Goal: Task Accomplishment & Management: Use online tool/utility

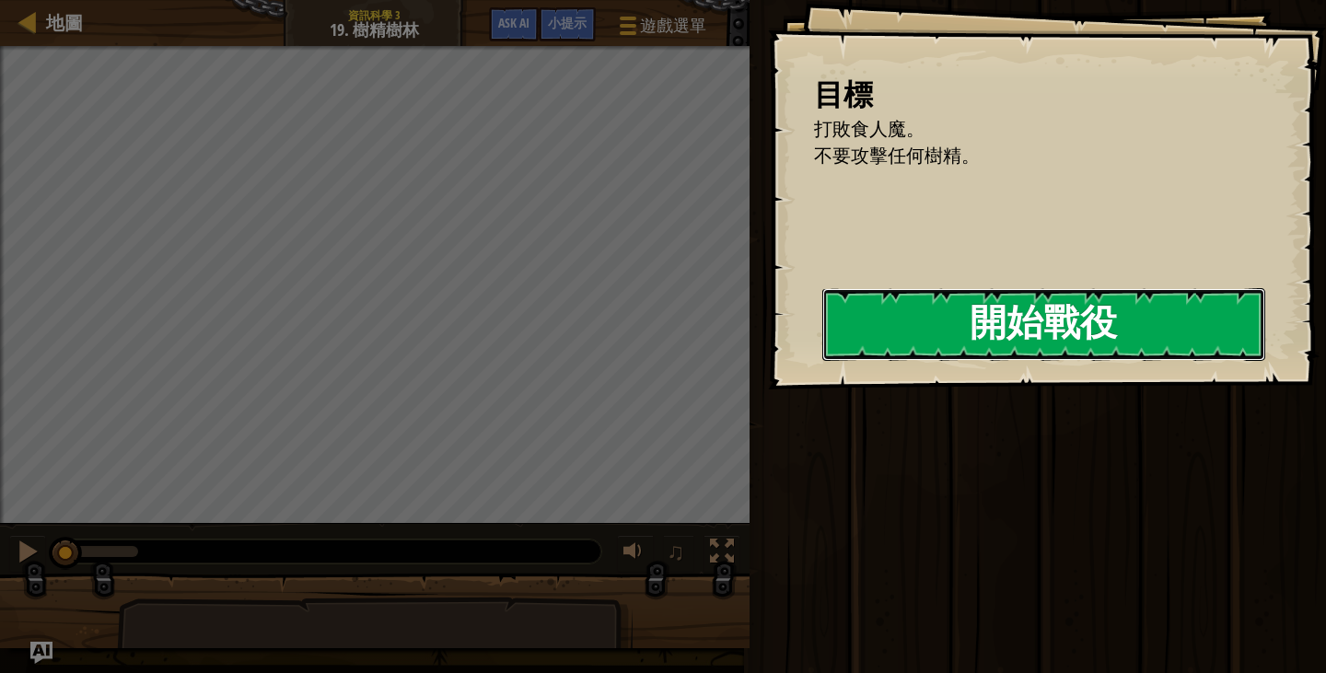
click at [892, 348] on button "開始戰役" at bounding box center [1043, 324] width 443 height 73
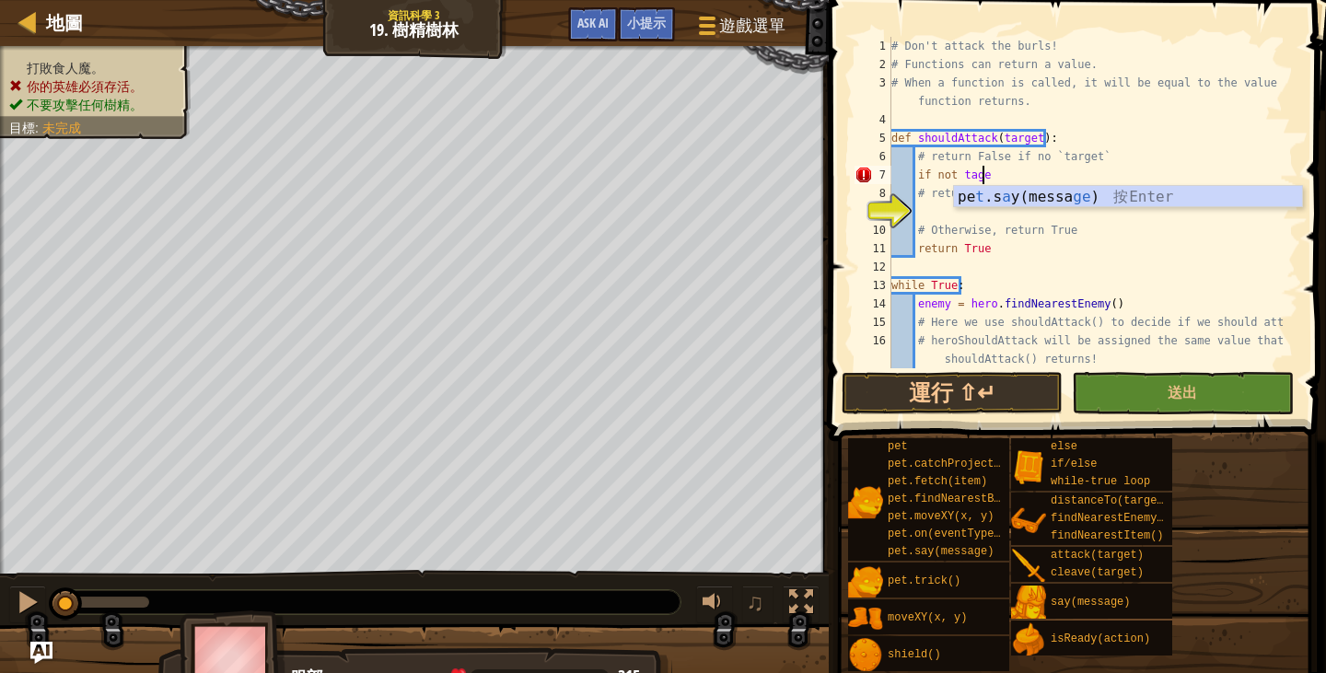
scroll to position [8, 6]
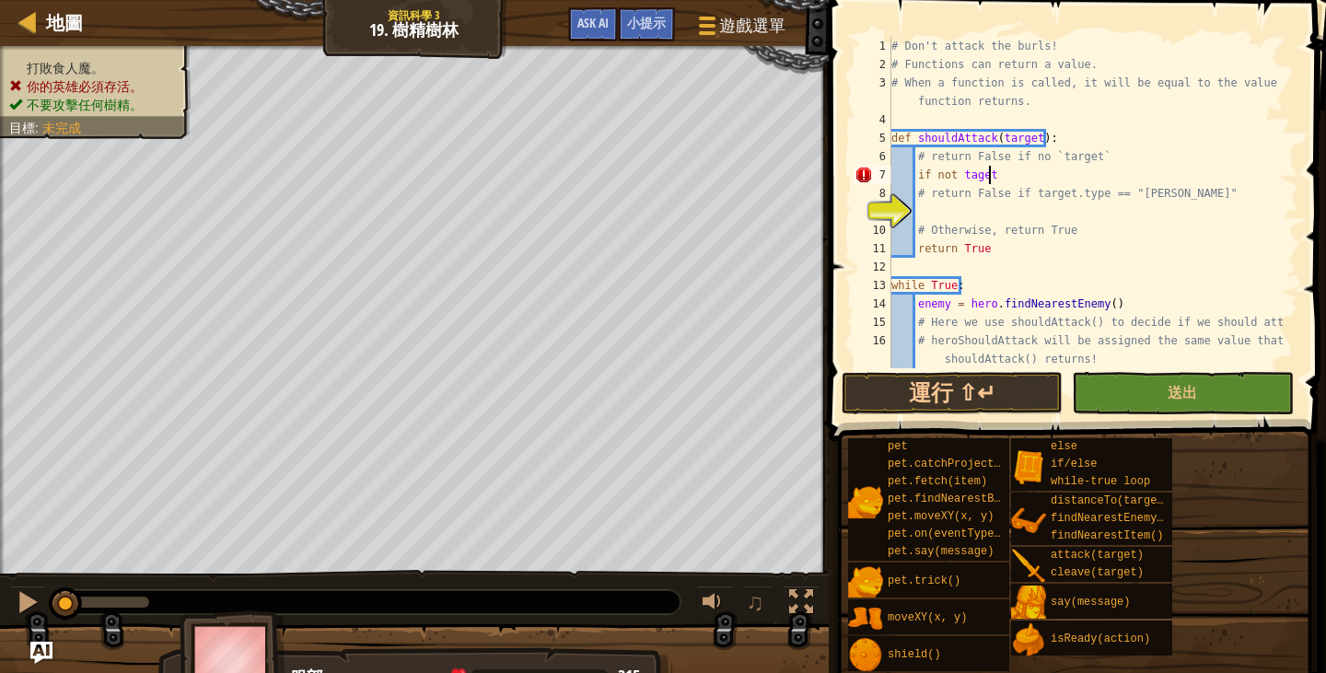
type textarea "if not taget:"
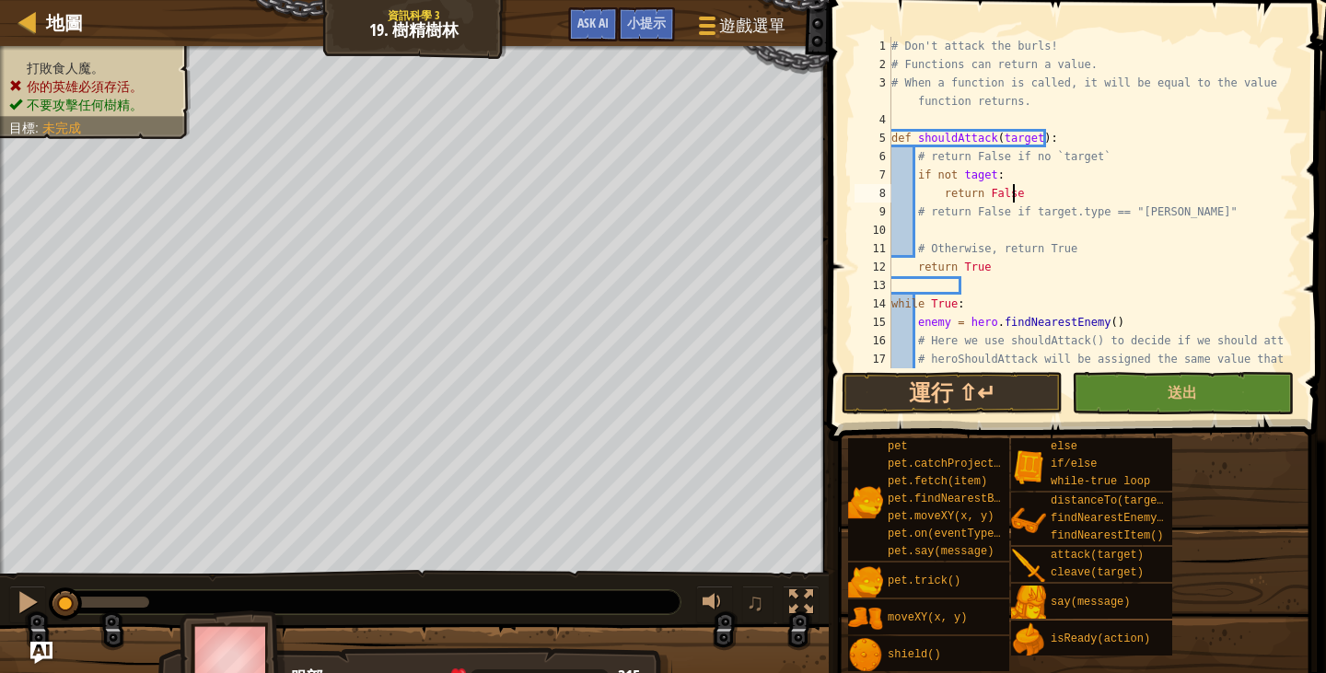
scroll to position [8, 9]
click at [1052, 220] on div "# Don't attack the burls! # Functions can return a value. # When a function is …" at bounding box center [1085, 230] width 397 height 387
type textarea "# return False if target.type == "[PERSON_NAME]""
click at [1050, 226] on div "# Don't attack the burls! # Functions can return a value. # When a function is …" at bounding box center [1085, 230] width 397 height 387
click at [1038, 239] on div "# Don't attack the burls! # Functions can return a value. # When a function is …" at bounding box center [1085, 230] width 397 height 387
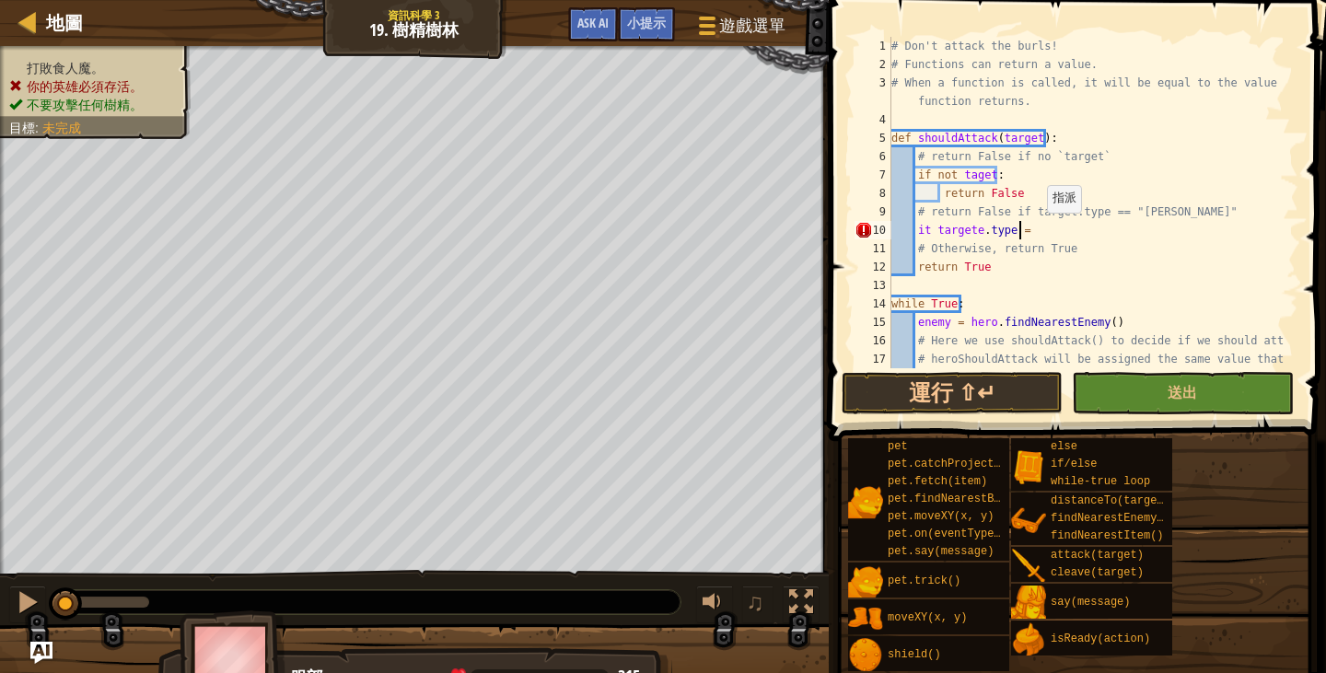
click at [1037, 231] on div "# Don't attack the burls! # Functions can return a value. # When a function is …" at bounding box center [1085, 230] width 397 height 387
type textarea "it targete.type == '"
type textarea "it targete.type == "[PERSON_NAME]":"
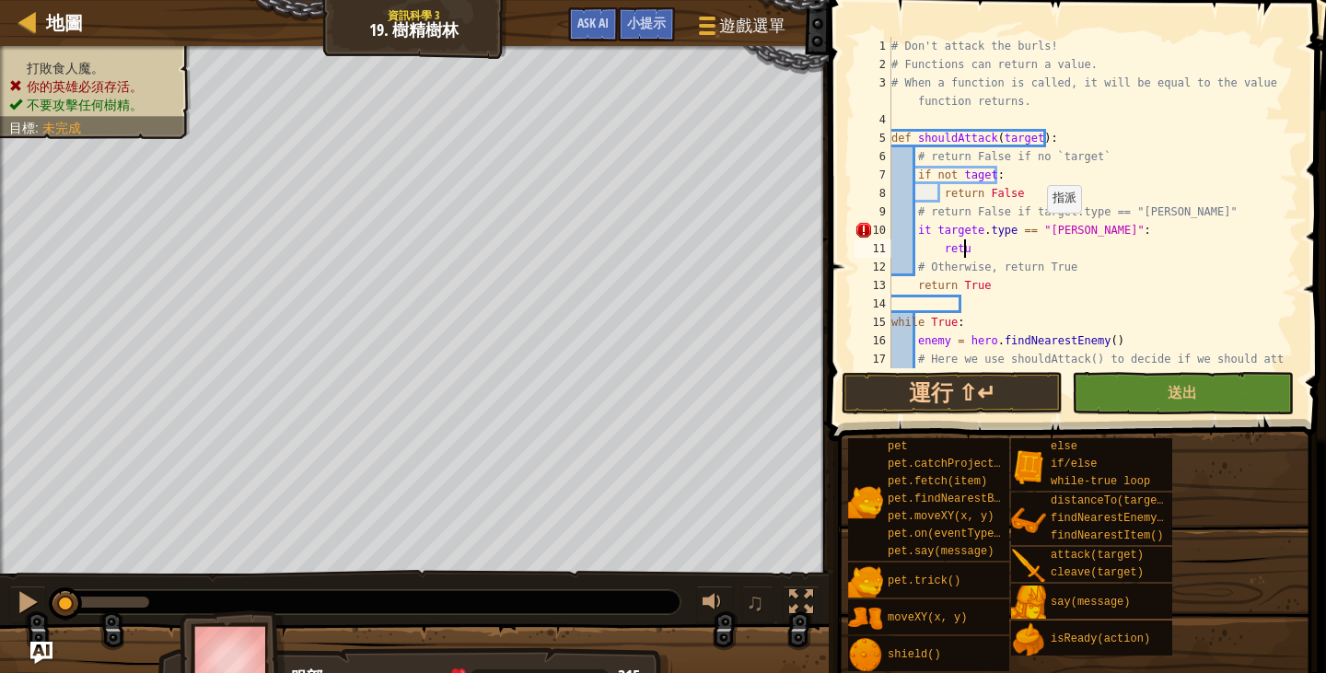
scroll to position [8, 6]
type textarea "return False"
click at [1099, 299] on div "# Don't attack the burls! # Functions can return a value. # When a function is …" at bounding box center [1085, 230] width 397 height 387
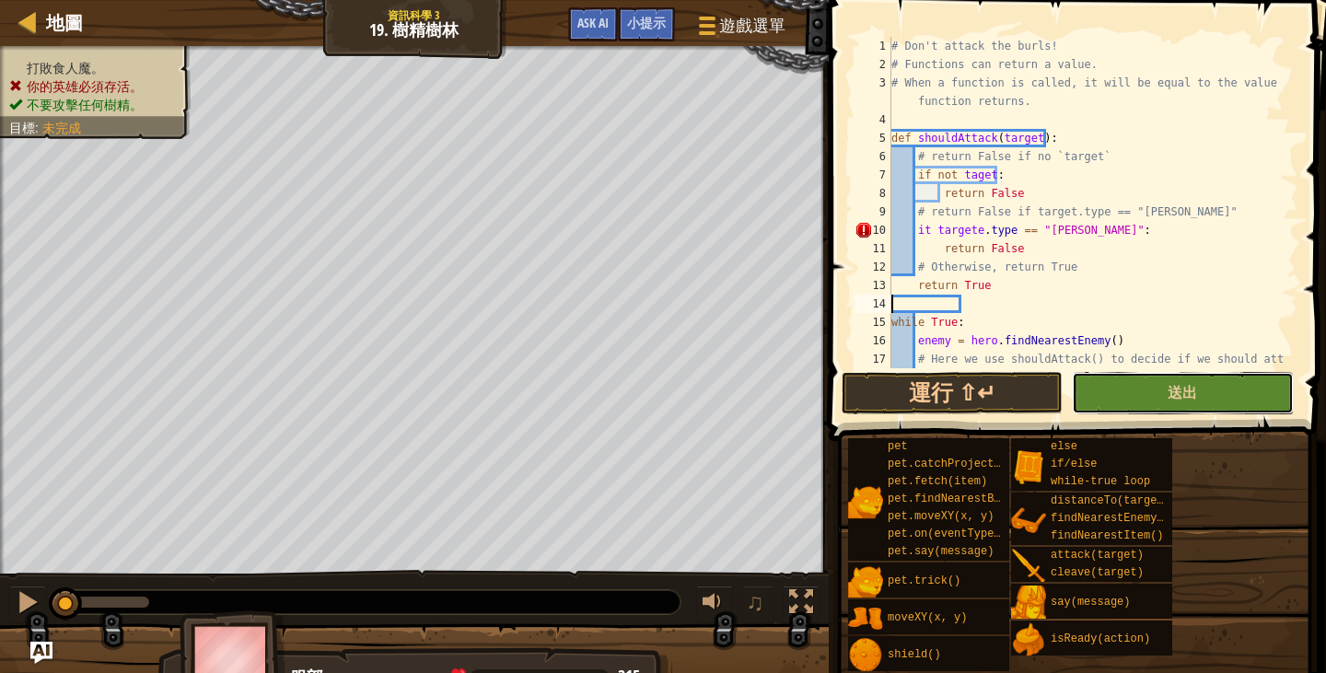
click at [1243, 377] on button "送出" at bounding box center [1181, 393] width 221 height 42
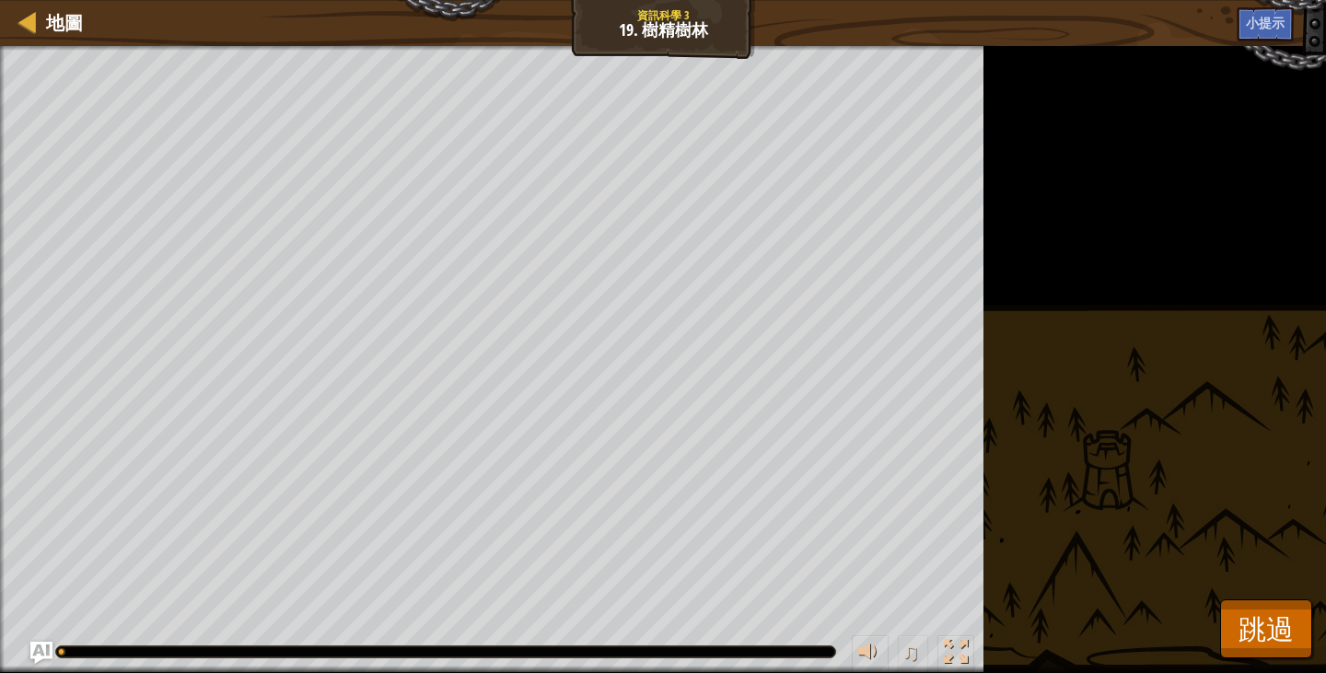
click at [1272, 593] on div "打敗食人魔。 你的英雄必須存活。 不要攻擊任何樹精。 目標 : 執行中… ♫ 服部 315 x: 42 y: 34 Dorf 2 action: move" at bounding box center [663, 359] width 1326 height 627
click at [1268, 621] on span "跳過" at bounding box center [1265, 628] width 55 height 38
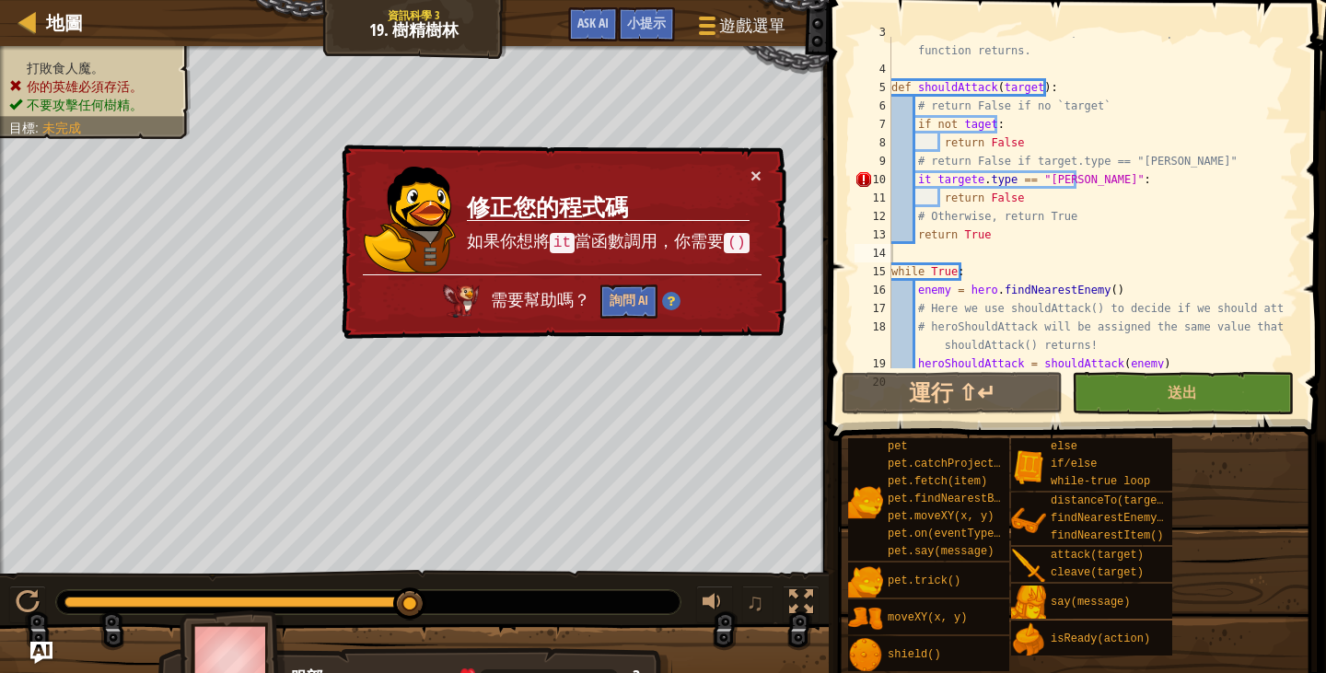
scroll to position [0, 0]
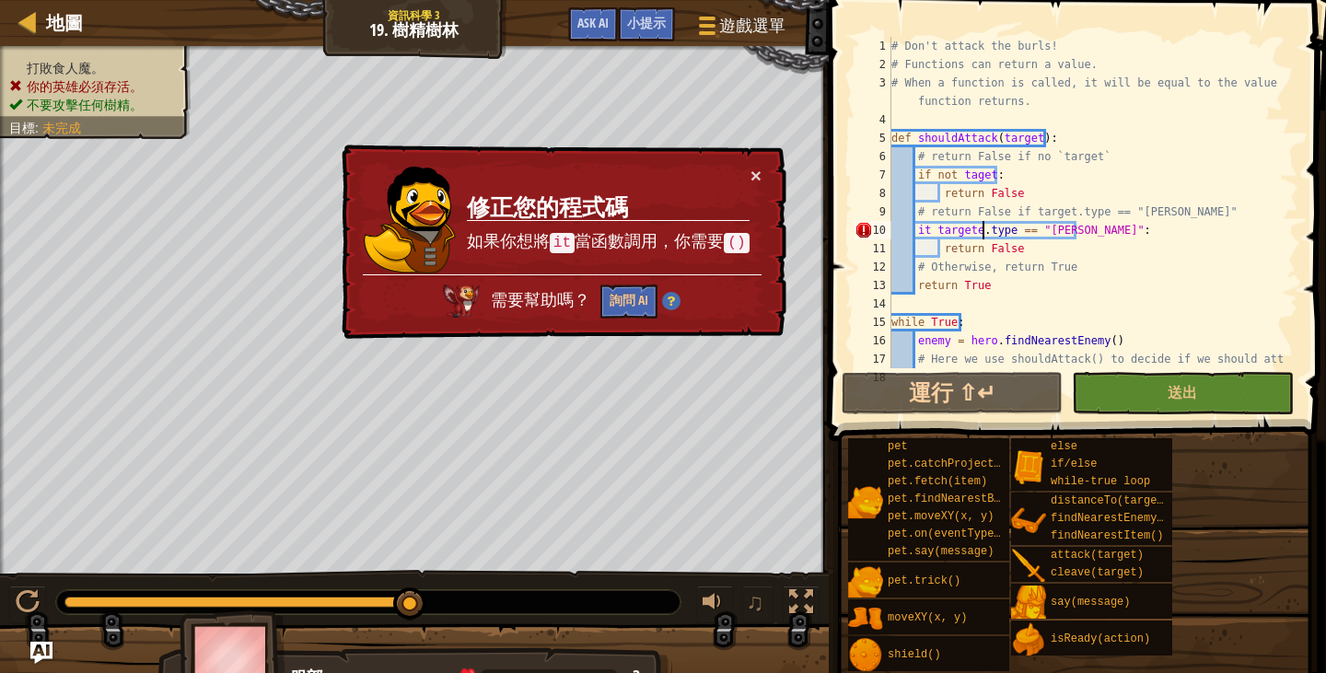
click at [981, 238] on div "# Don't attack the burls! # Functions can return a value. # When a function is …" at bounding box center [1085, 230] width 397 height 387
click at [975, 233] on div "# Don't attack the burls! # Functions can return a value. # When a function is …" at bounding box center [1085, 230] width 397 height 387
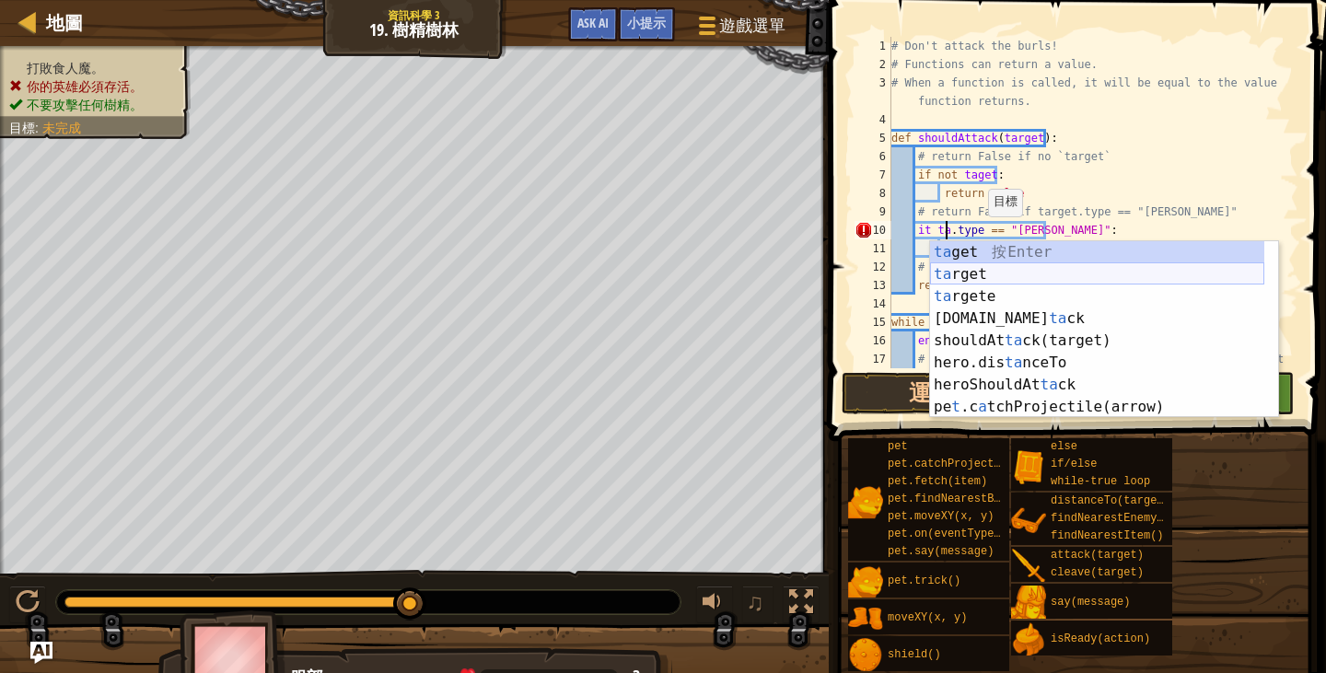
click at [1011, 272] on div "ta get 按 Enter ta rget 按 Enter ta rgete 按 Enter [DOMAIN_NAME] ta ck 按 Enter sho…" at bounding box center [1097, 351] width 334 height 221
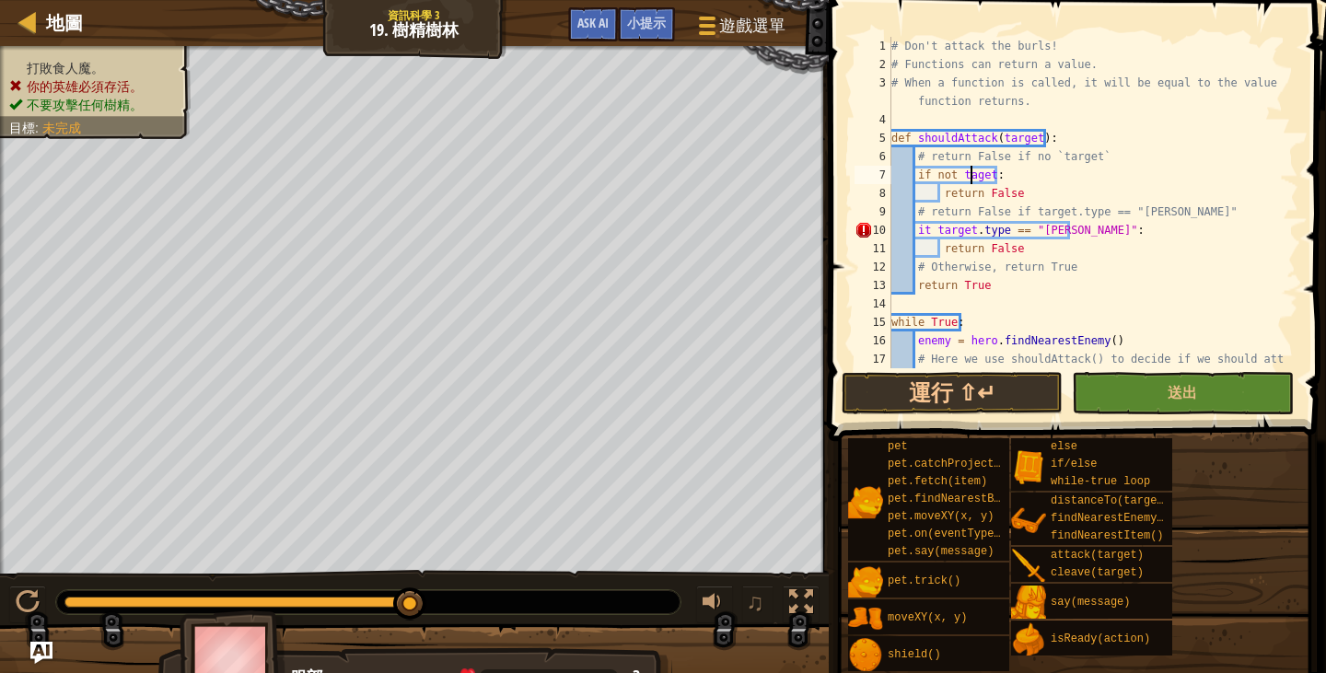
click at [968, 174] on div "# Don't attack the burls! # Functions can return a value. # When a function is …" at bounding box center [1085, 230] width 397 height 387
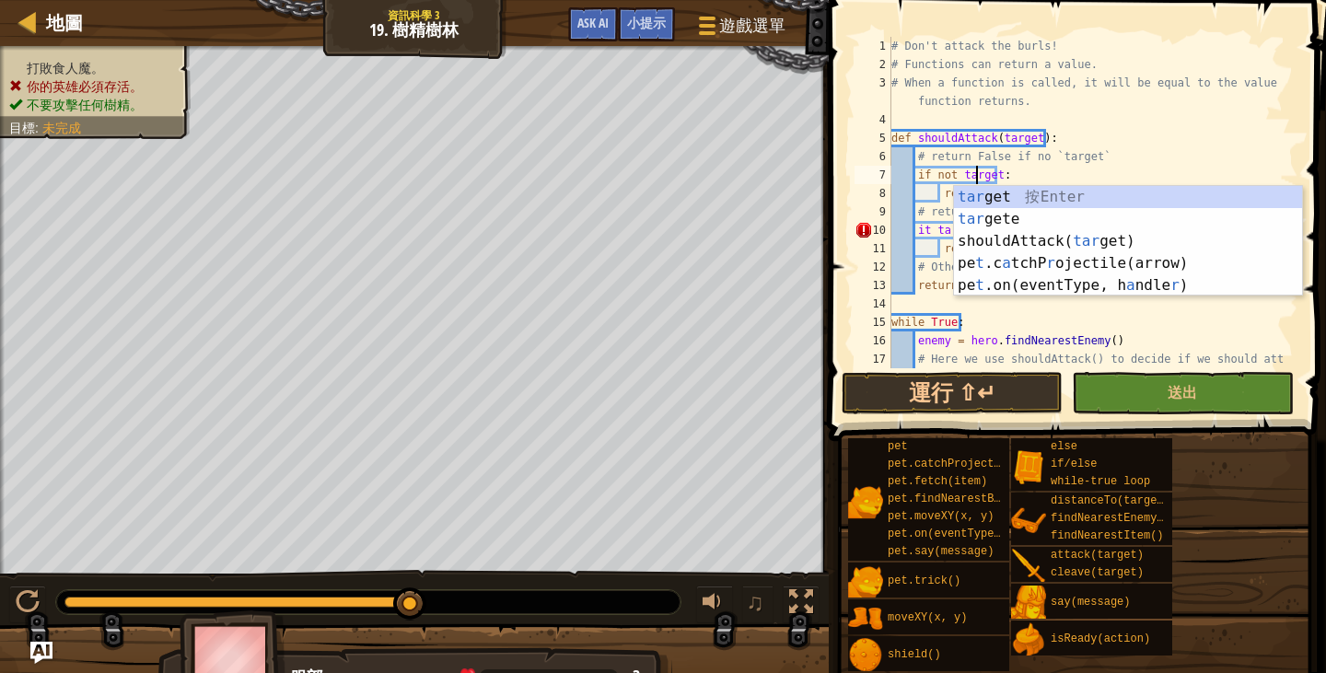
scroll to position [8, 6]
click at [1172, 145] on div "# Don't attack the burls! # Functions can return a value. # When a function is …" at bounding box center [1085, 230] width 397 height 387
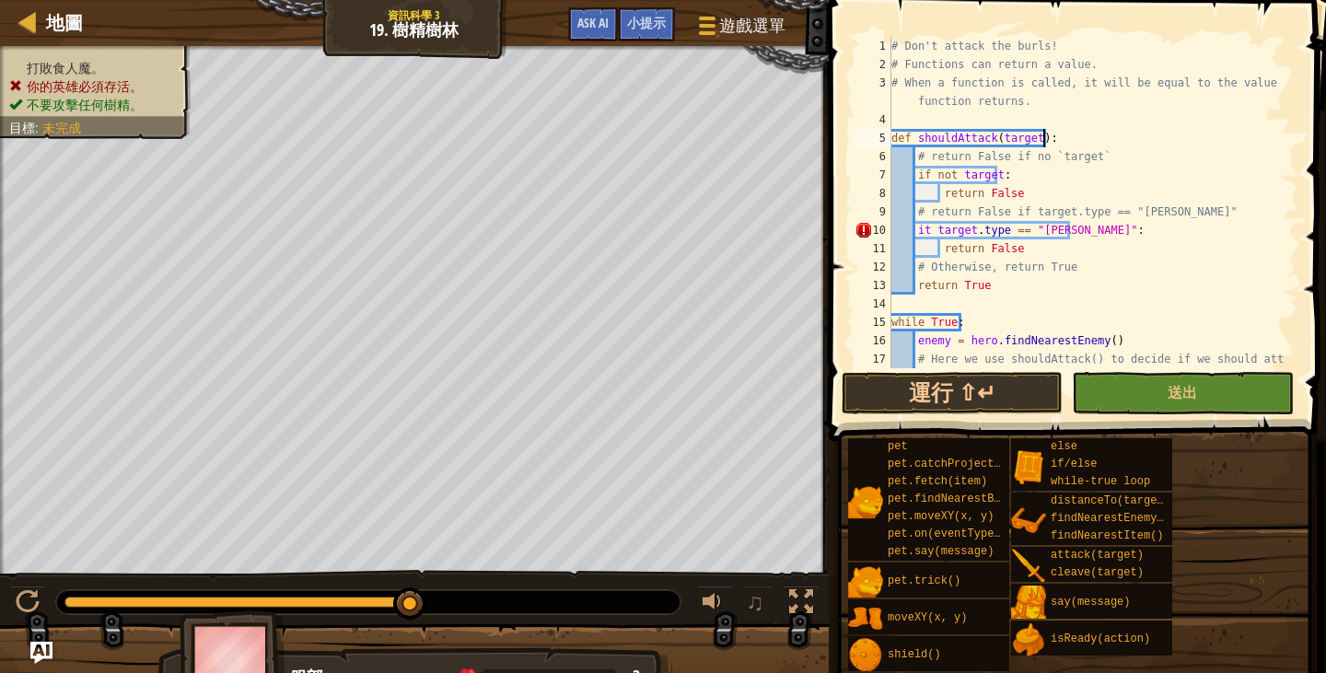
click at [923, 227] on div "# Don't attack the burls! # Functions can return a value. # When a function is …" at bounding box center [1085, 230] width 397 height 387
click at [929, 229] on div "# Don't attack the burls! # Functions can return a value. # When a function is …" at bounding box center [1085, 230] width 397 height 387
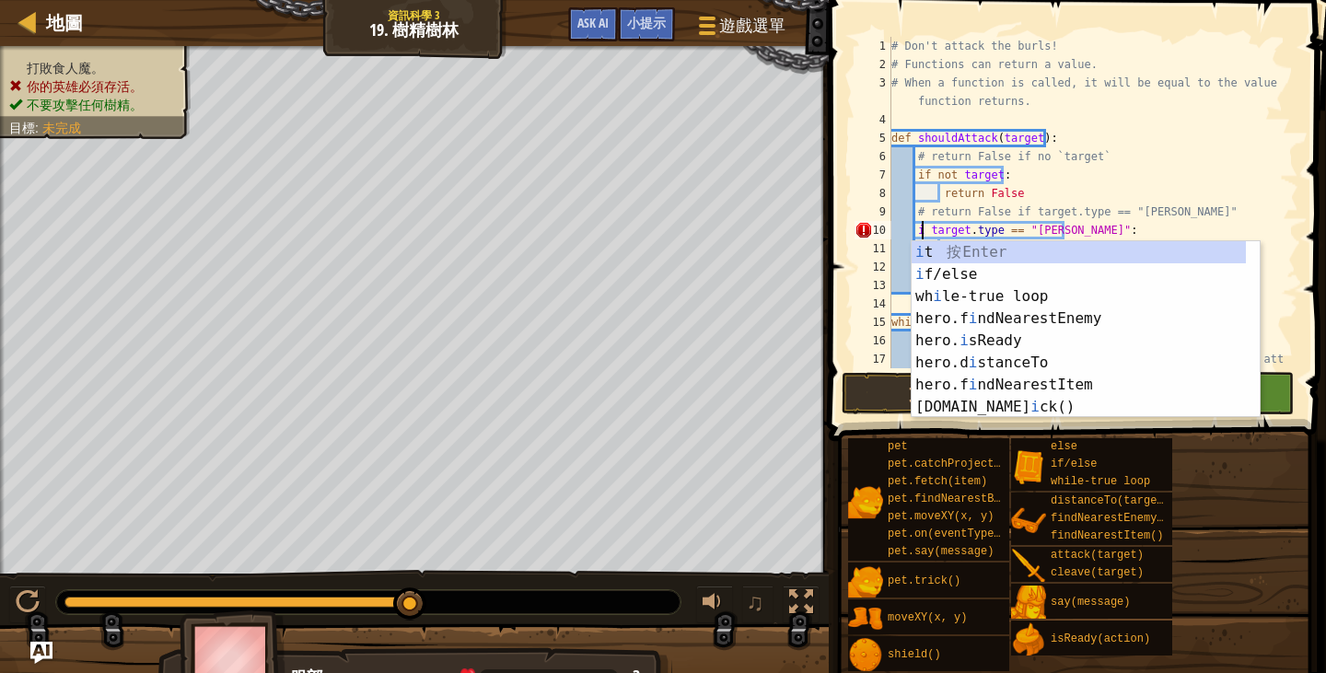
scroll to position [8, 3]
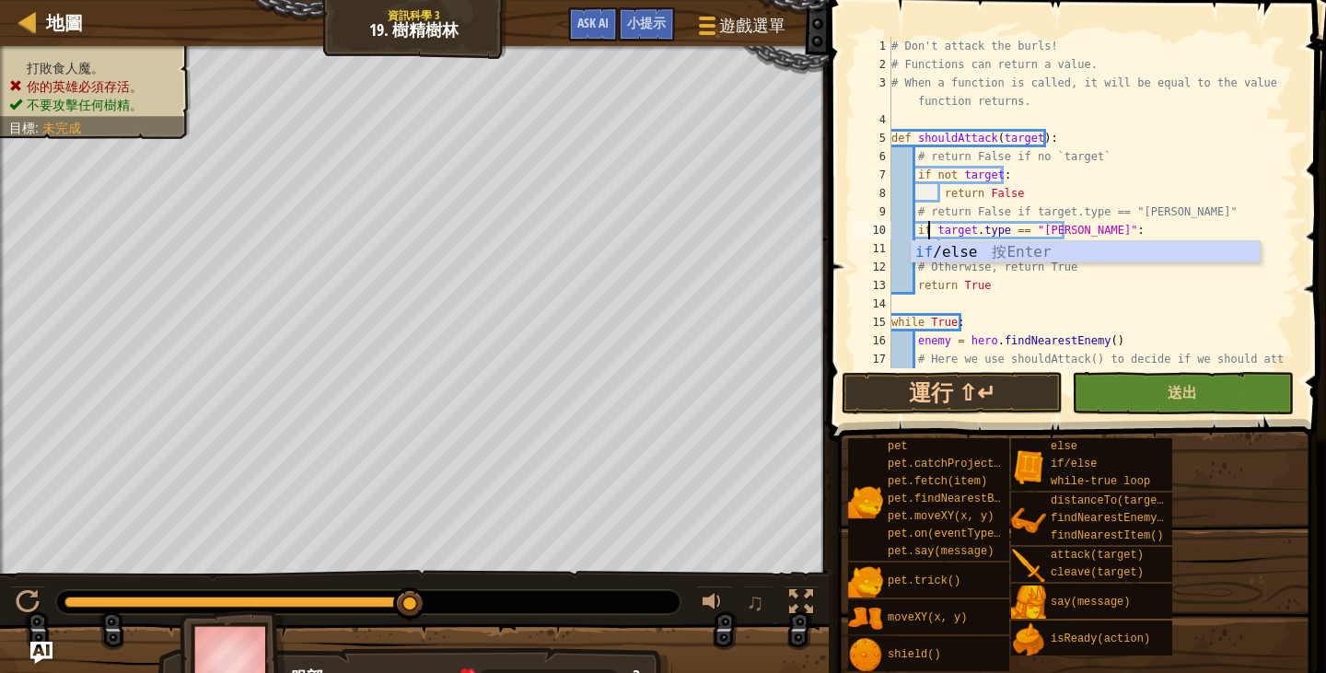
type textarea "if target.type == "[PERSON_NAME]":"
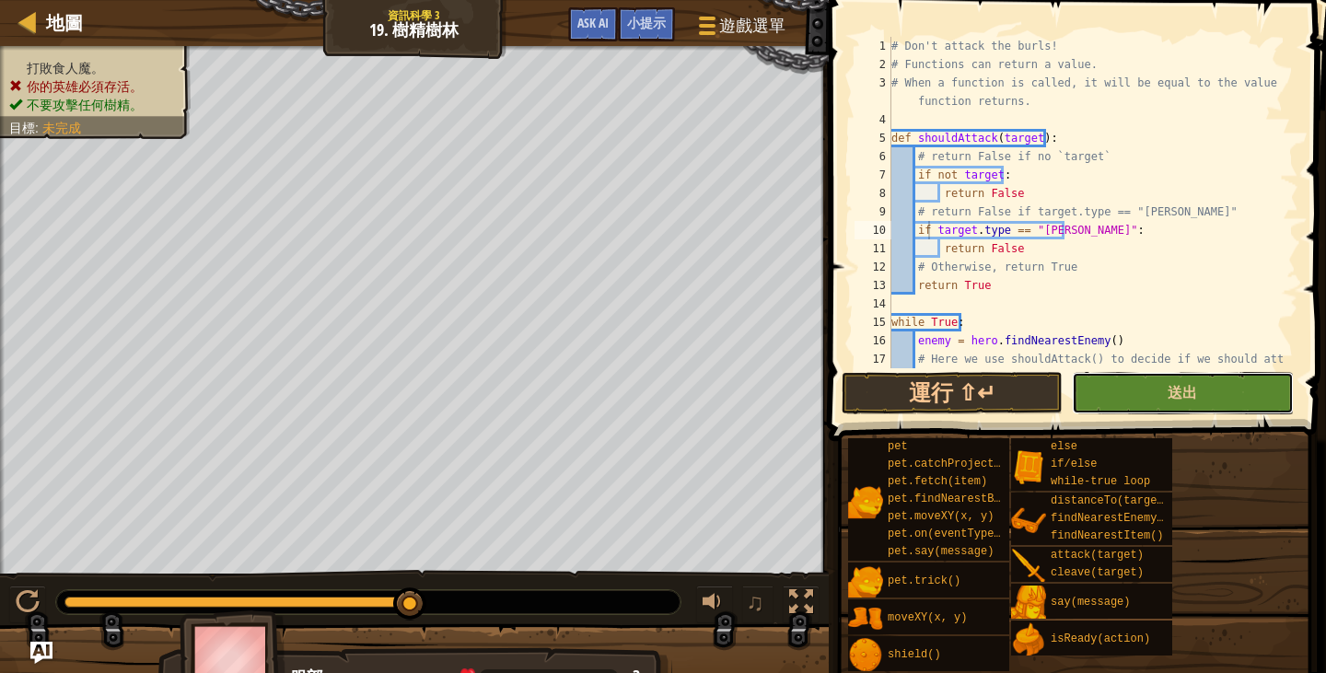
click at [1129, 395] on button "送出" at bounding box center [1181, 393] width 221 height 42
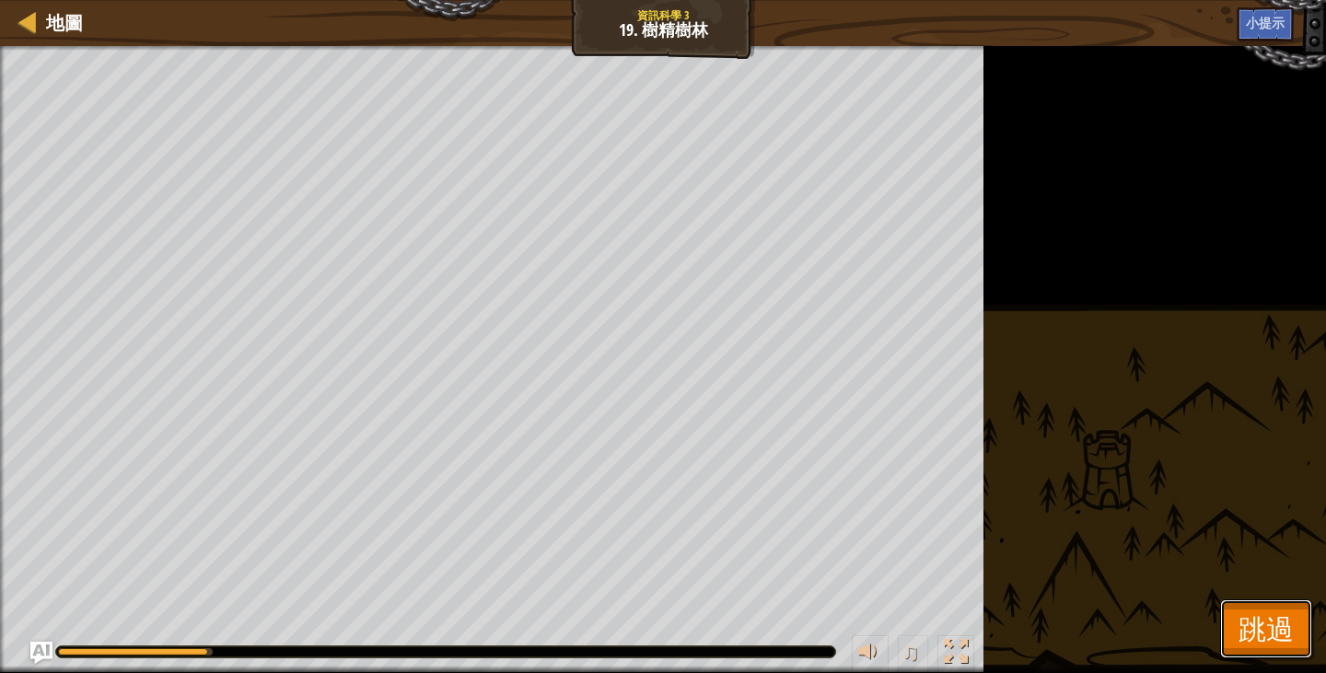
click at [1261, 641] on span "跳過" at bounding box center [1265, 628] width 55 height 38
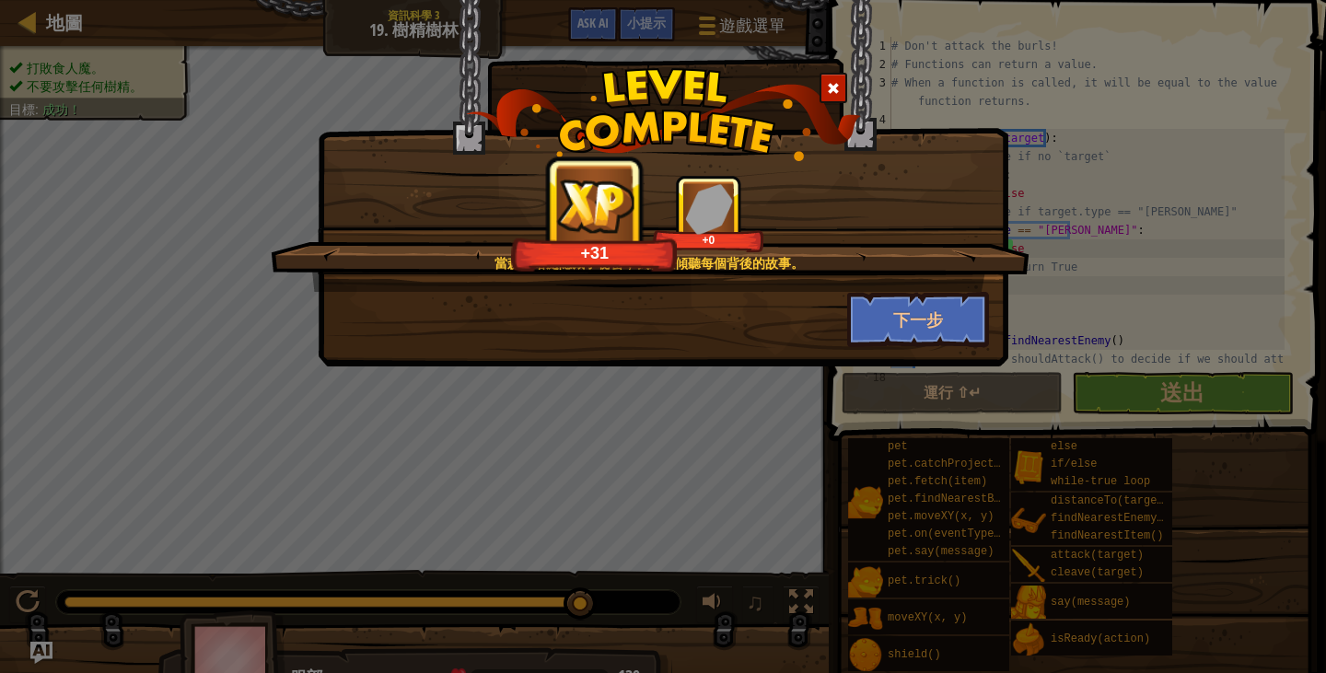
click at [836, 83] on span at bounding box center [833, 88] width 13 height 13
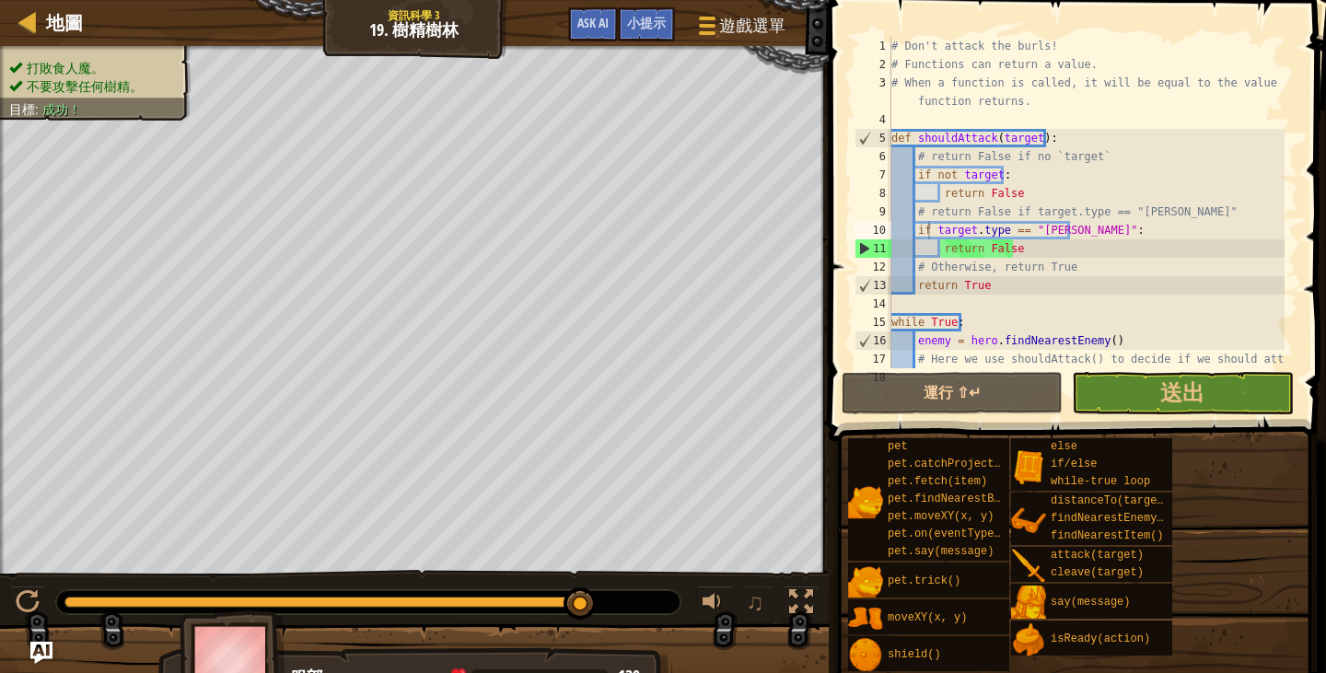
drag, startPoint x: 1307, startPoint y: 261, endPoint x: 1303, endPoint y: 286, distance: 25.1
click at [1303, 286] on span at bounding box center [1079, 194] width 512 height 495
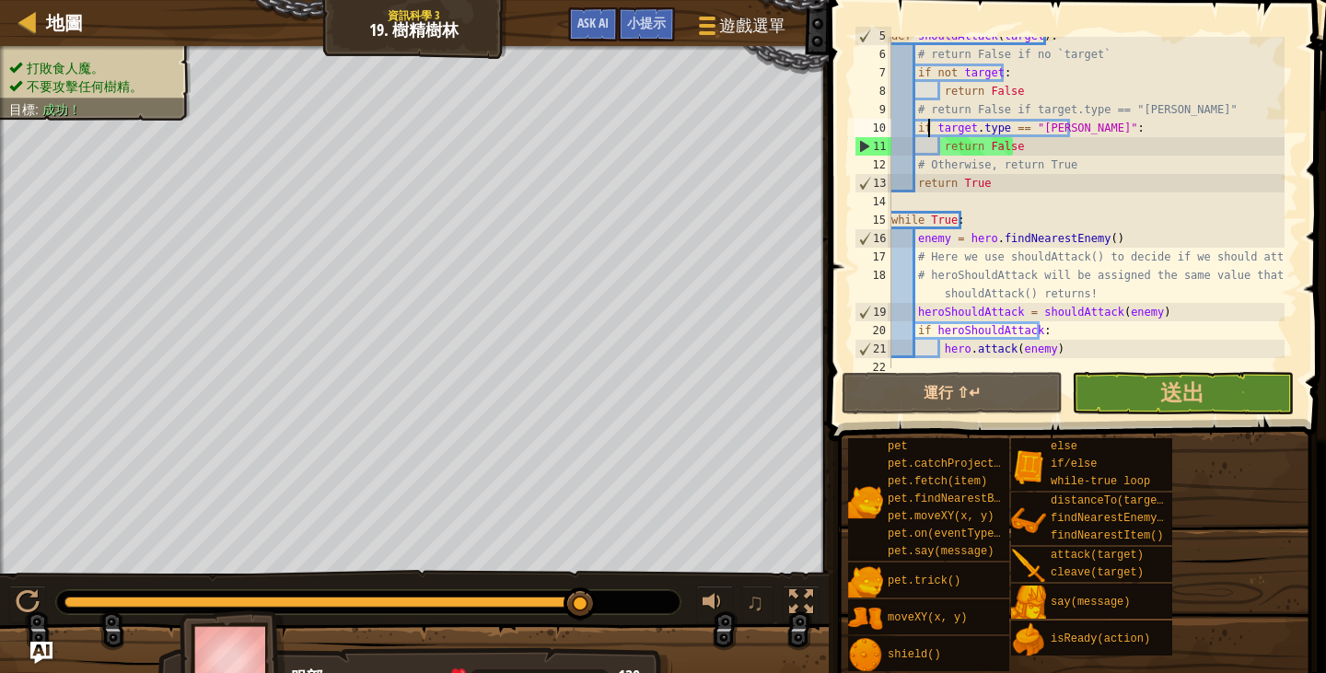
scroll to position [110, 0]
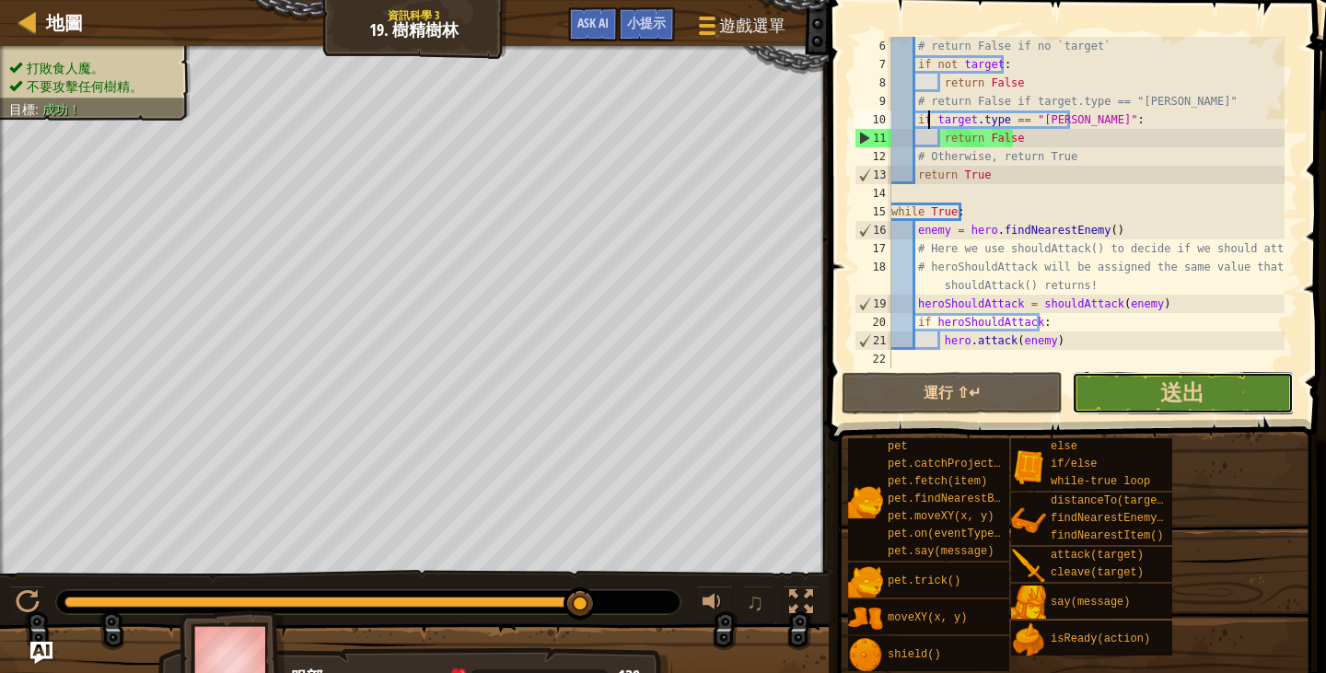
click at [1138, 392] on button "送出" at bounding box center [1181, 393] width 221 height 42
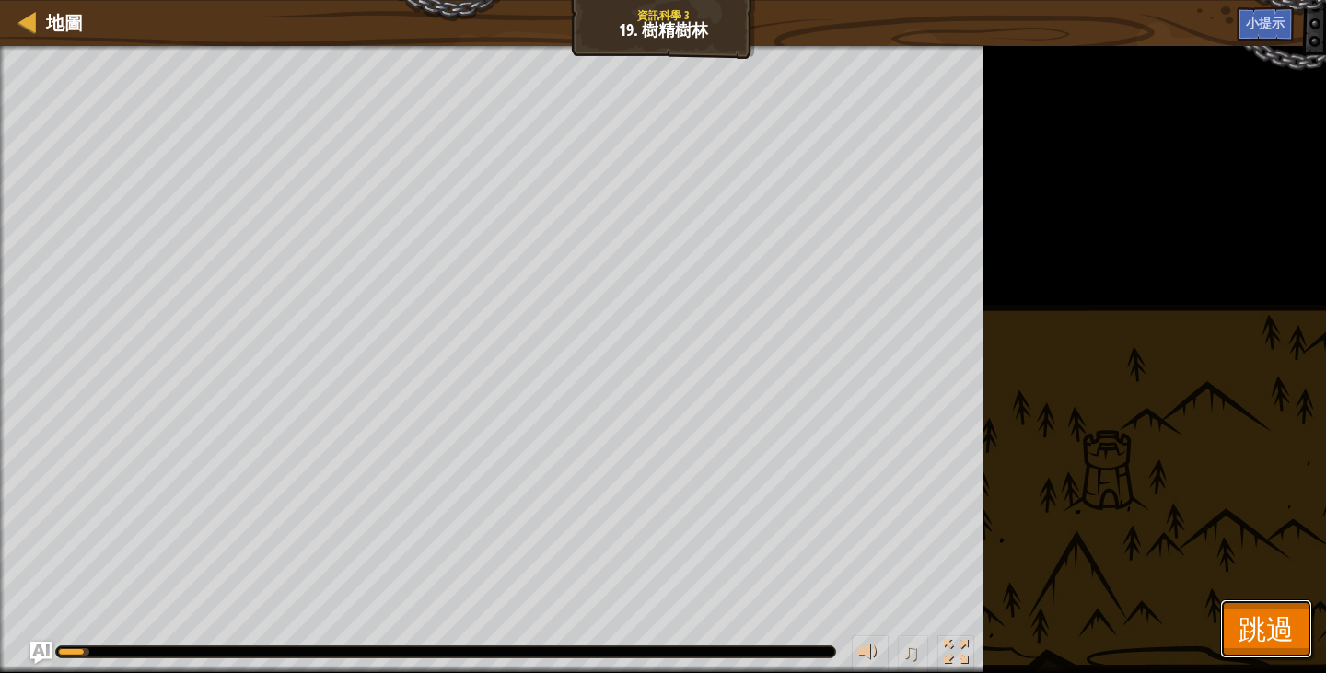
click at [1290, 645] on span "跳過" at bounding box center [1265, 628] width 55 height 38
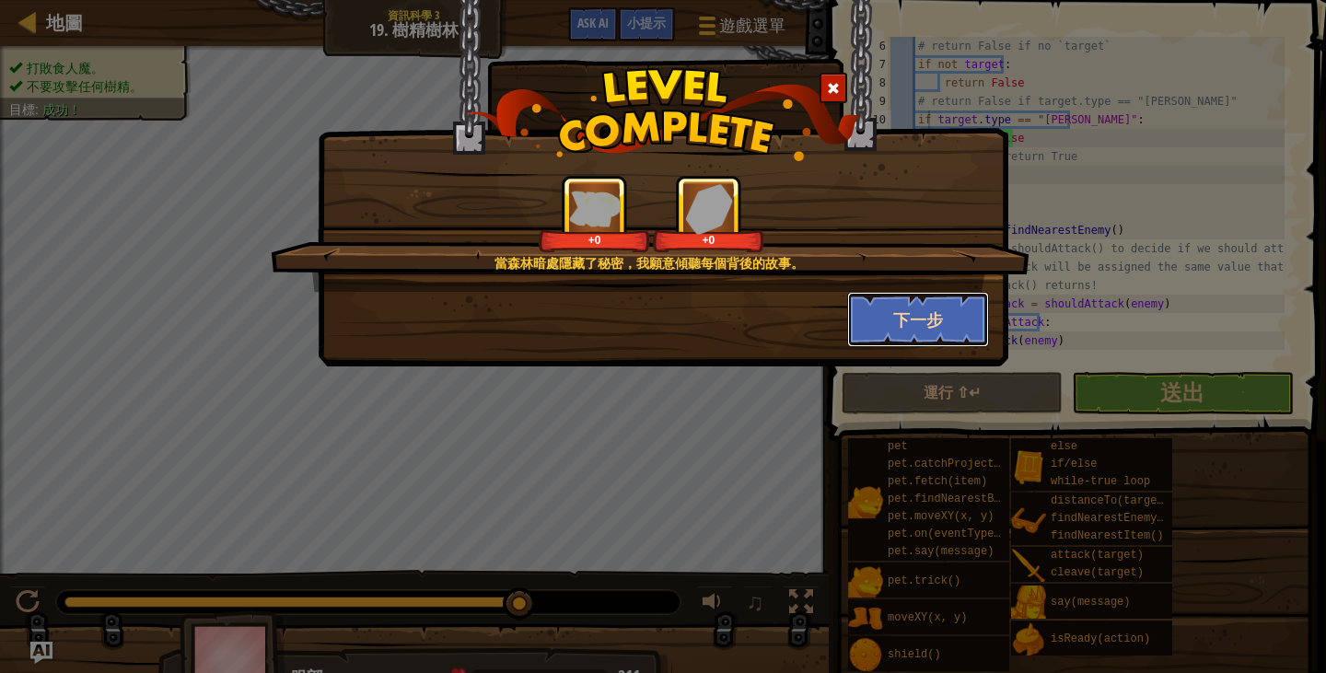
click at [914, 325] on button "下一步" at bounding box center [918, 319] width 143 height 55
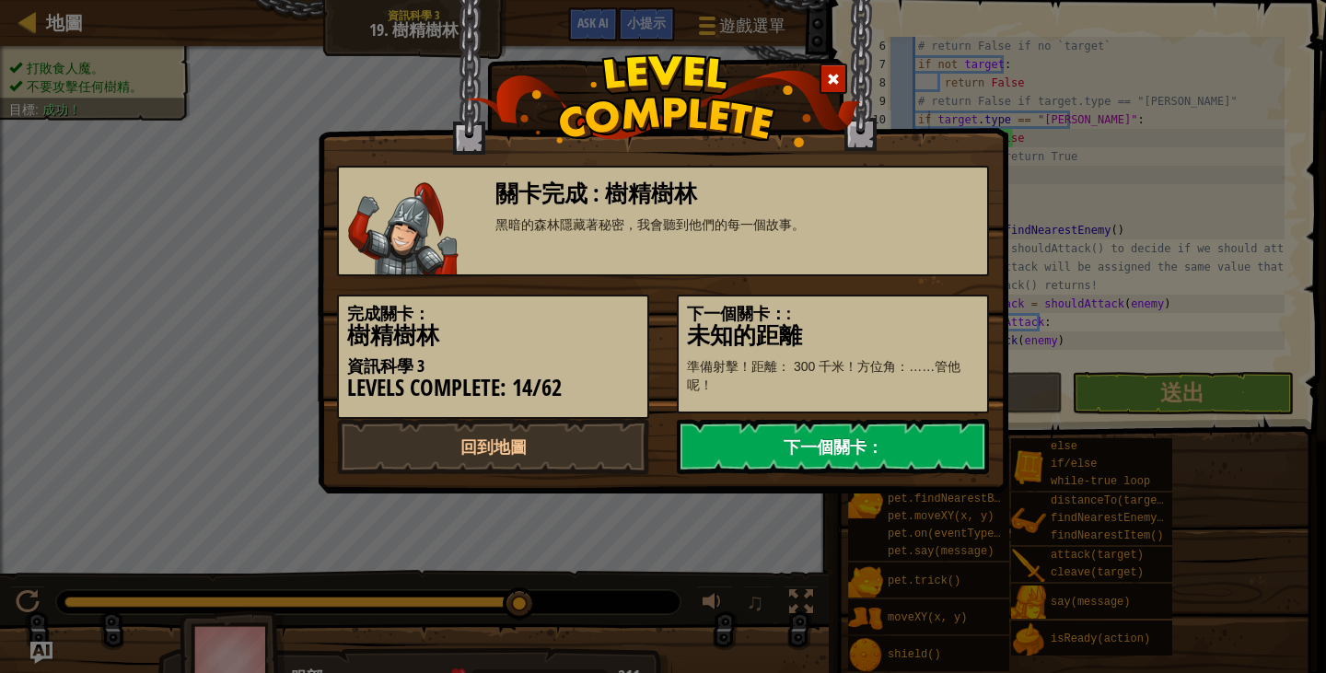
click at [851, 439] on link "下一個關卡：" at bounding box center [833, 446] width 312 height 55
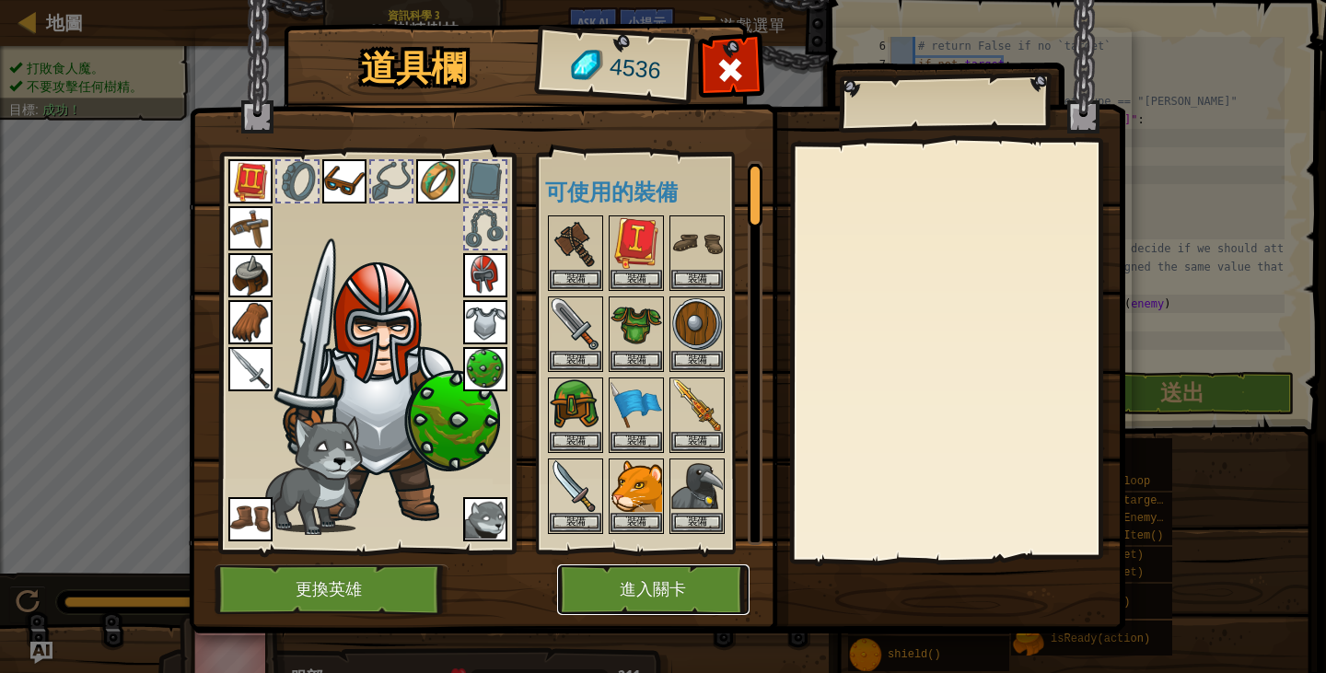
click at [643, 585] on button "進入關卡" at bounding box center [653, 589] width 192 height 51
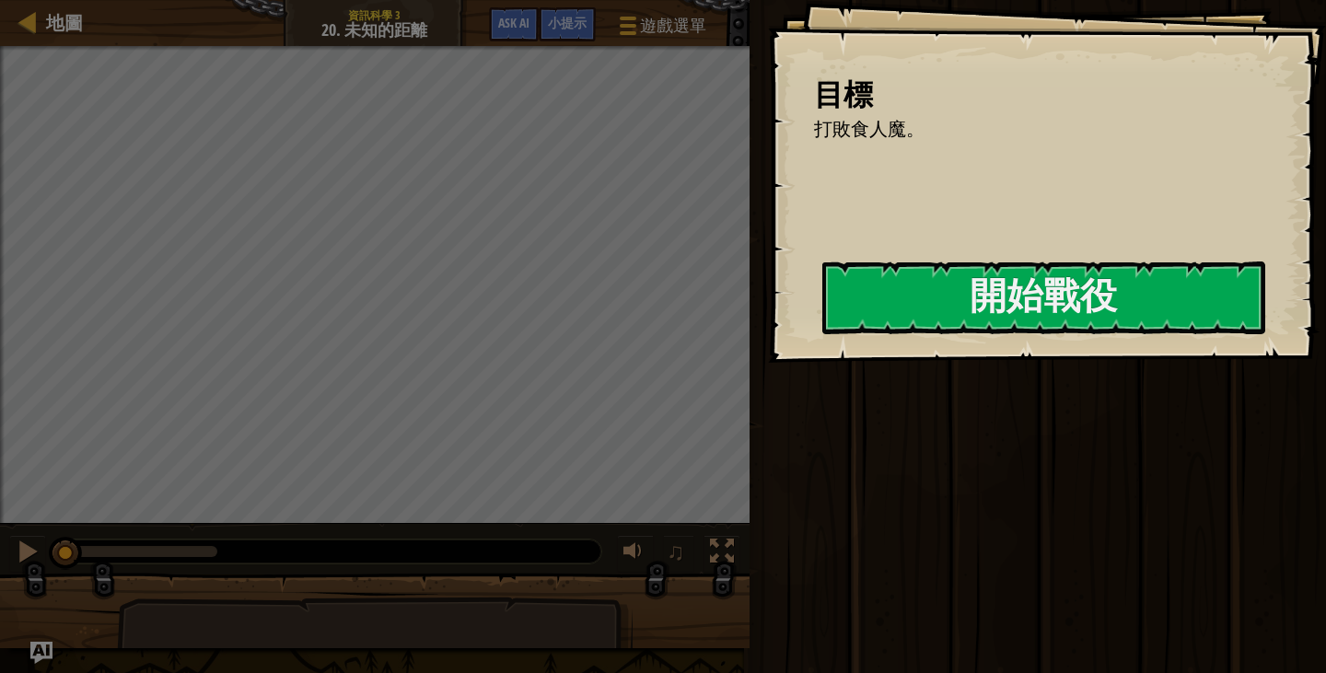
click at [863, 349] on div "目標 打敗食人魔。 開始戰役 從伺服器載入失敗 您將需要訂閱來開啟這關。 訂閱 您需要加入一個課程來遊玩此關卡。 回到我的課程 詢問您的老師來分派一個授權碼給…" at bounding box center [1047, 181] width 558 height 363
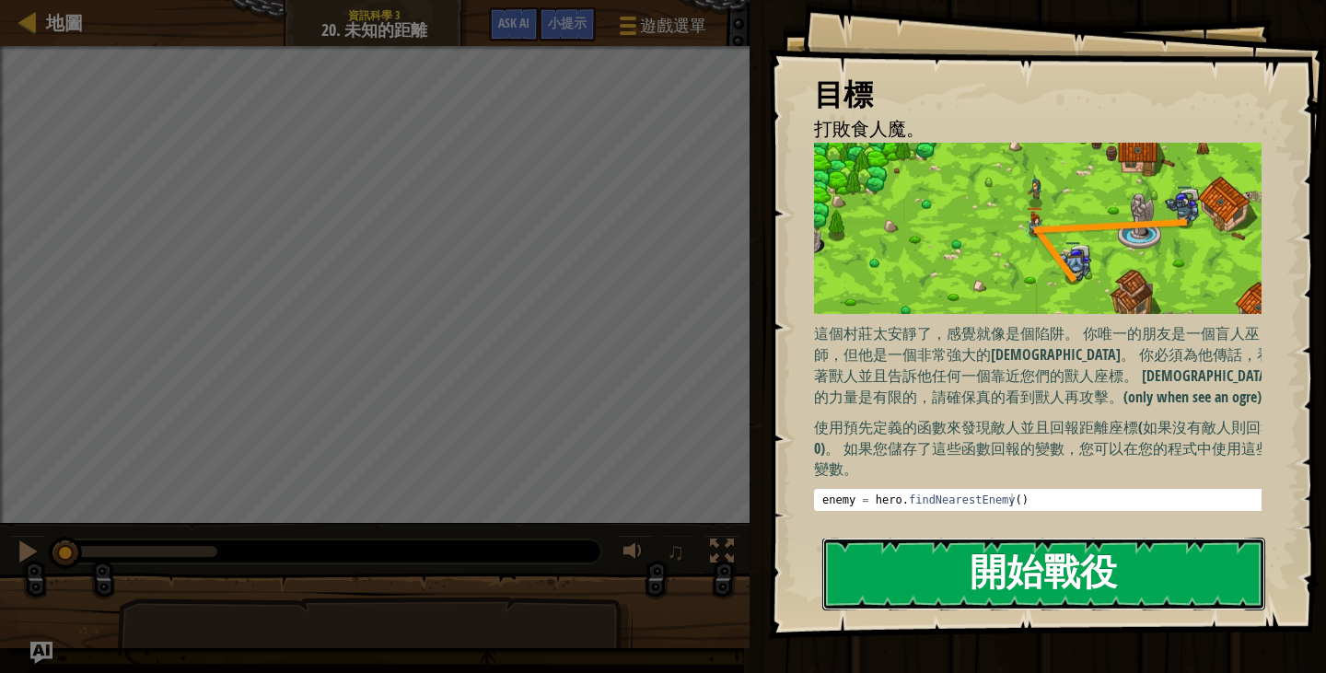
click at [940, 589] on button "開始戰役" at bounding box center [1043, 574] width 443 height 73
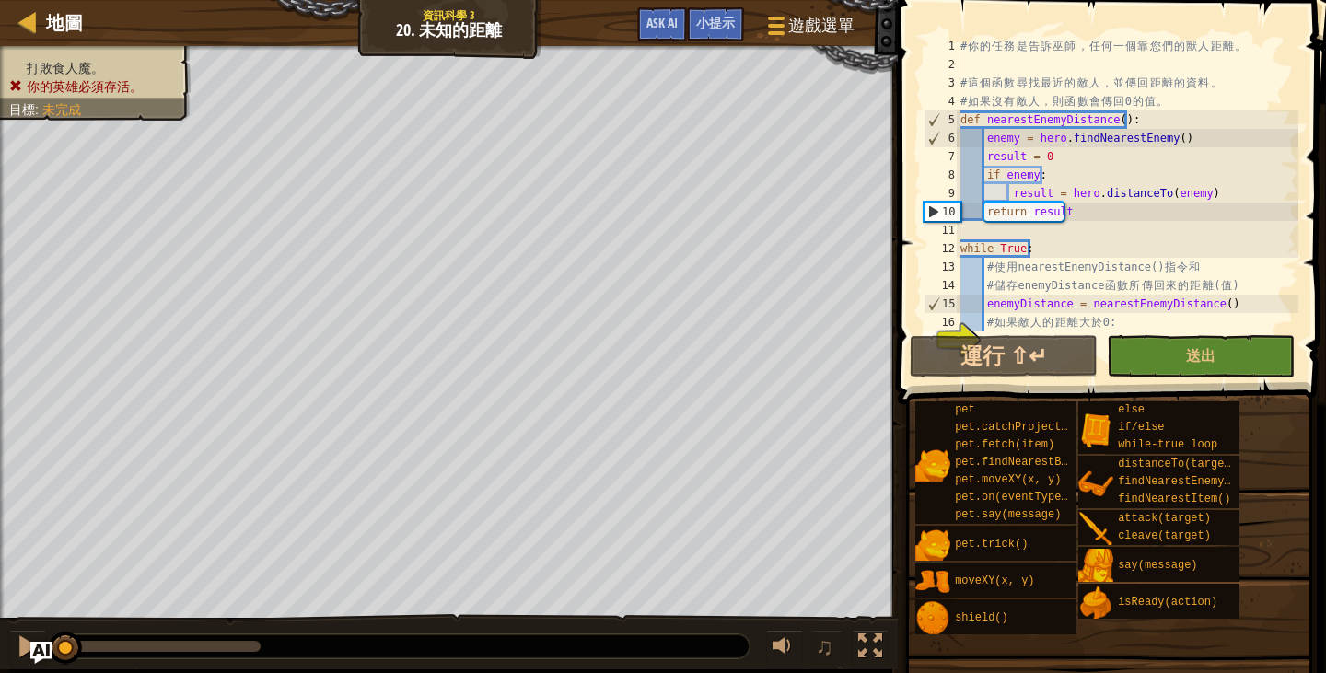
scroll to position [37, 0]
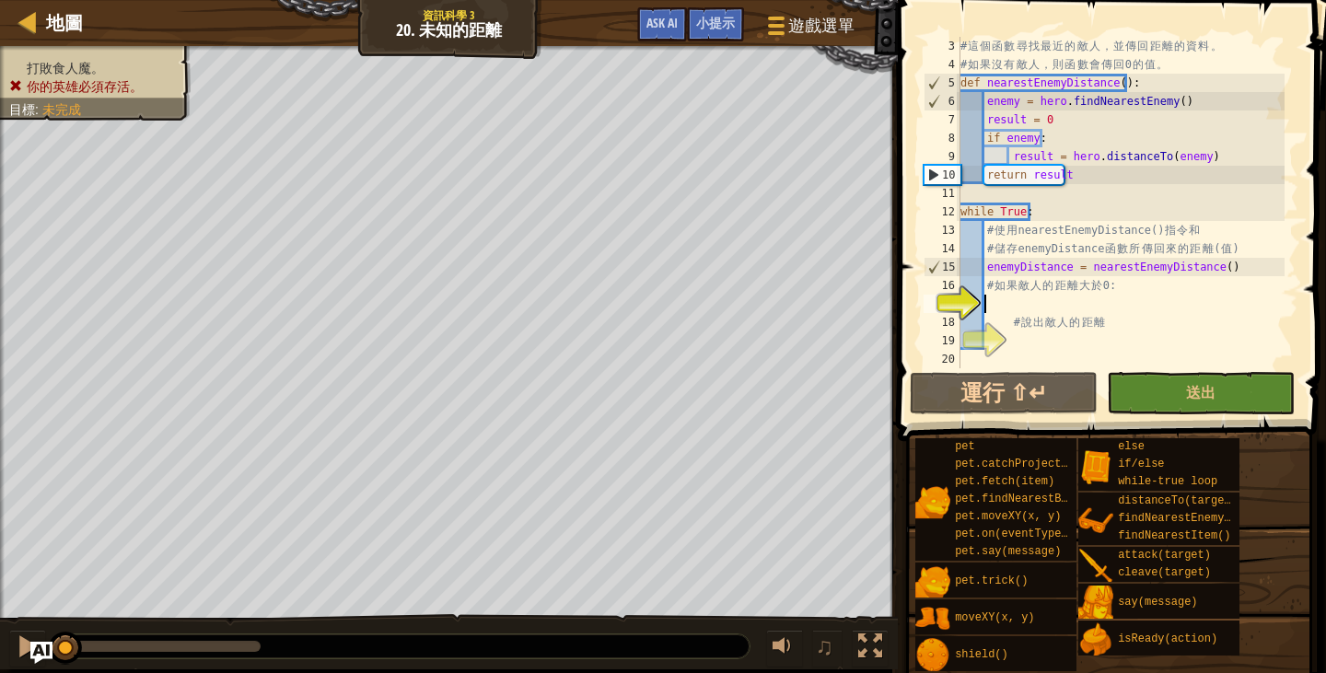
click at [1056, 307] on div "# 這 個 函 數 尋 找 最 近 的 敵 人 ， 並 傳 回 距 離 的 資 料 。 # 如 果 沒 有 敵 人 ， 則 函 數 會 傳 回 0 的 值 。…" at bounding box center [1120, 221] width 328 height 368
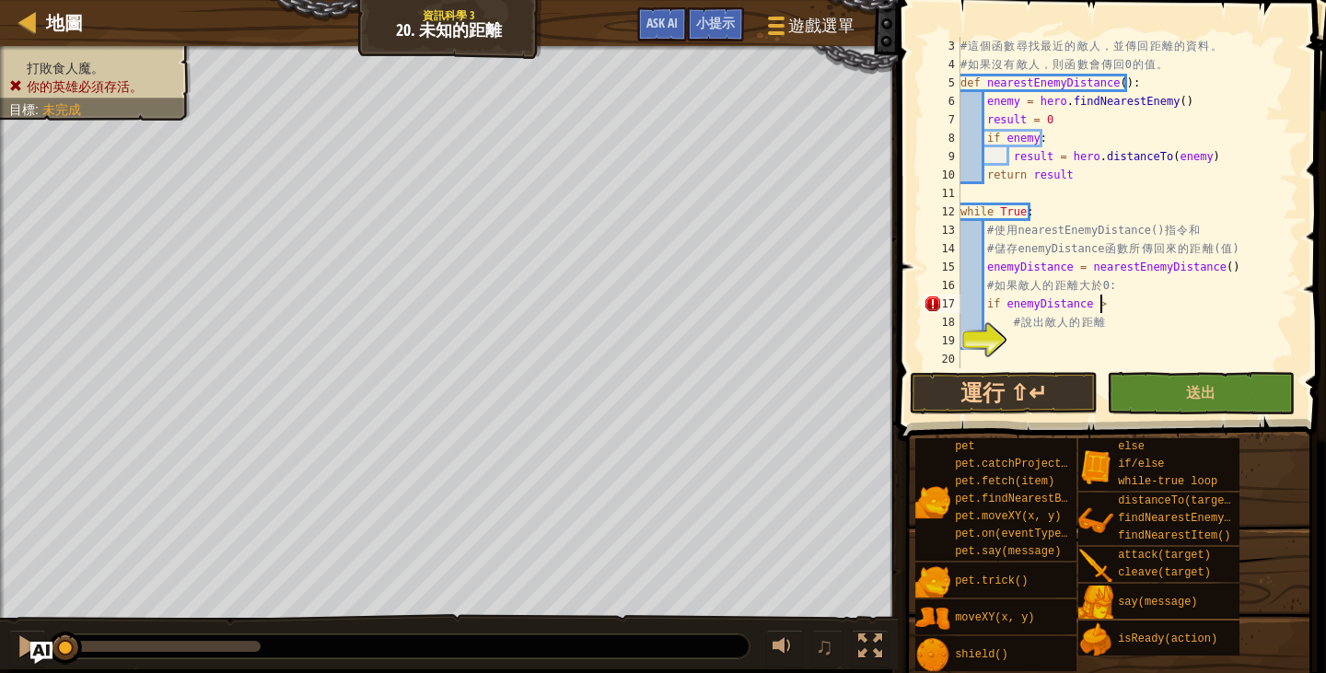
scroll to position [8, 11]
type textarea "if enemyDistance > 0:"
click at [1043, 341] on div "# 這 個 函 數 尋 找 最 近 的 敵 人 ， 並 傳 回 距 離 的 資 料 。 # 如 果 沒 有 敵 人 ， 則 函 數 會 傳 回 0 的 值 。…" at bounding box center [1120, 221] width 328 height 368
type textarea "hero.say(enemyDistance)"
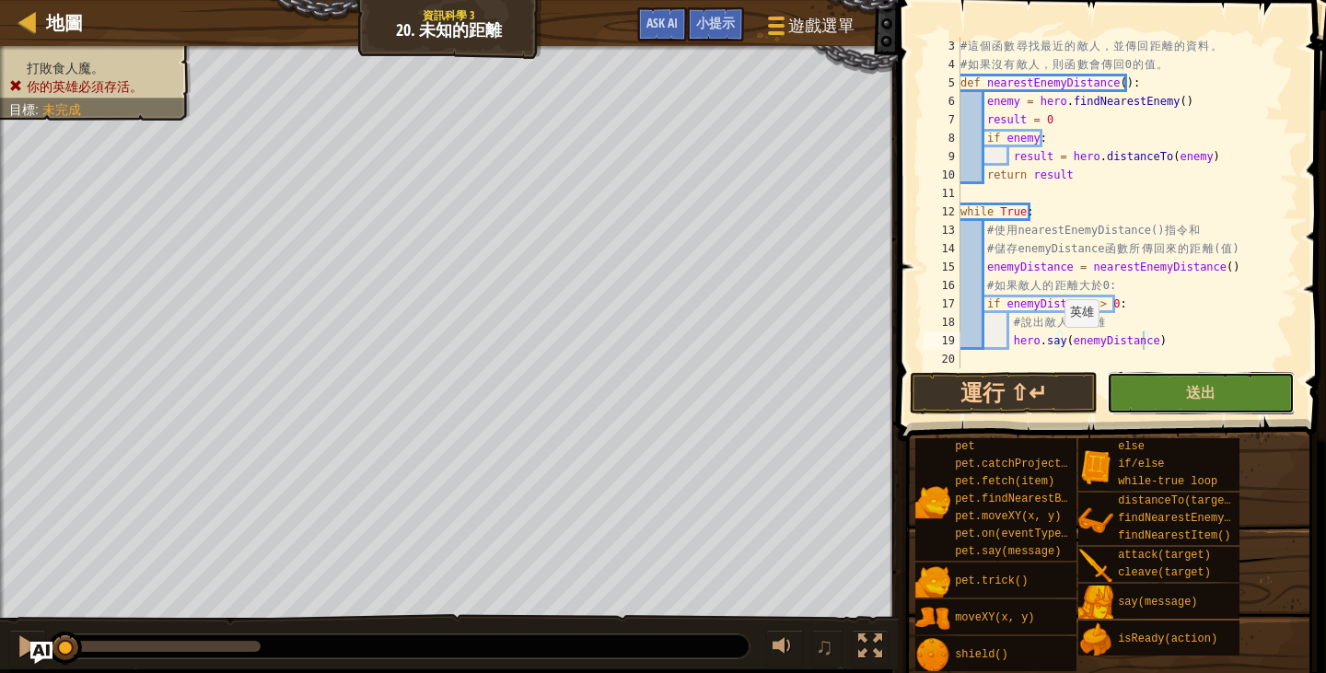
click at [1184, 396] on button "送出" at bounding box center [1200, 393] width 188 height 42
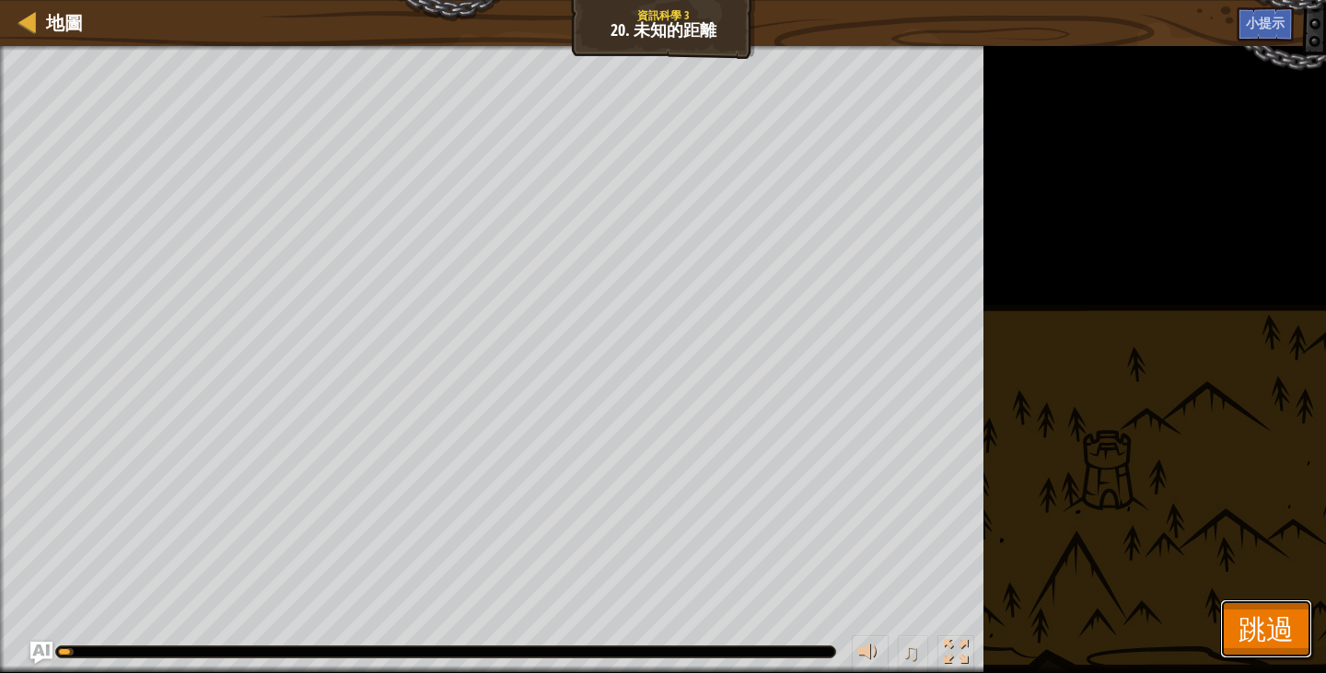
click at [1276, 634] on span "跳過" at bounding box center [1265, 628] width 55 height 38
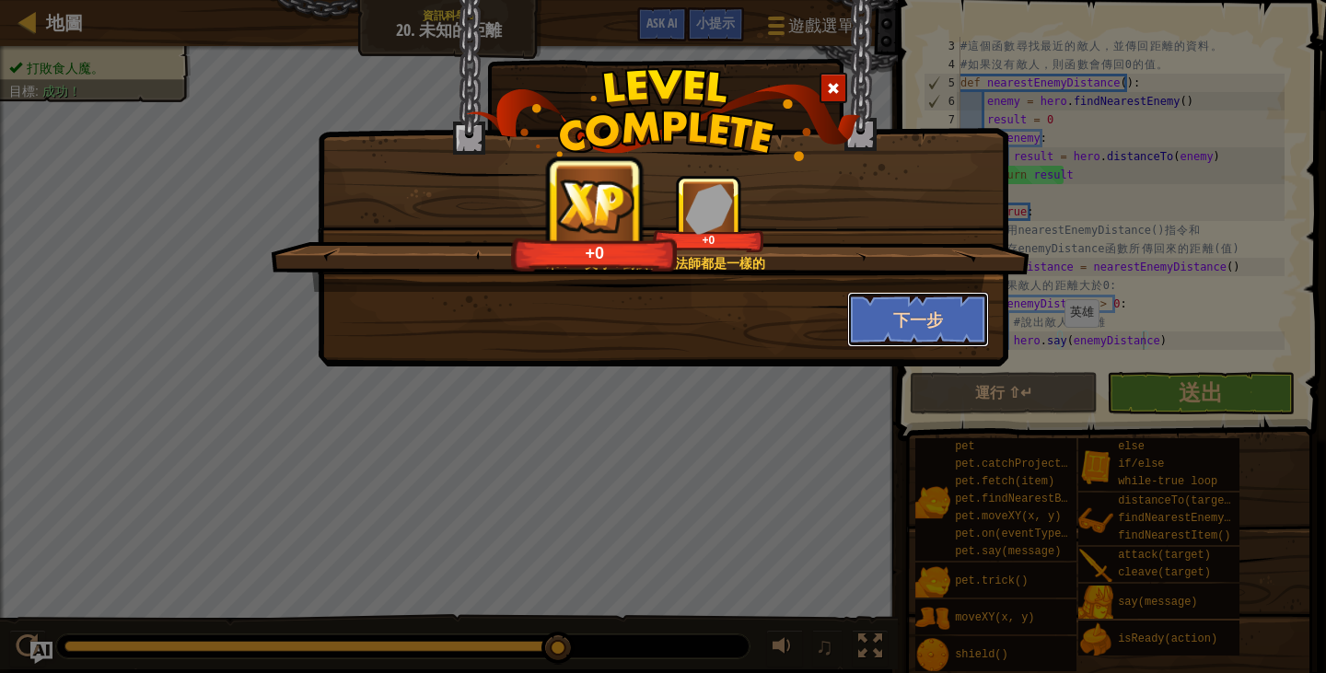
click at [919, 305] on button "下一步" at bounding box center [918, 319] width 143 height 55
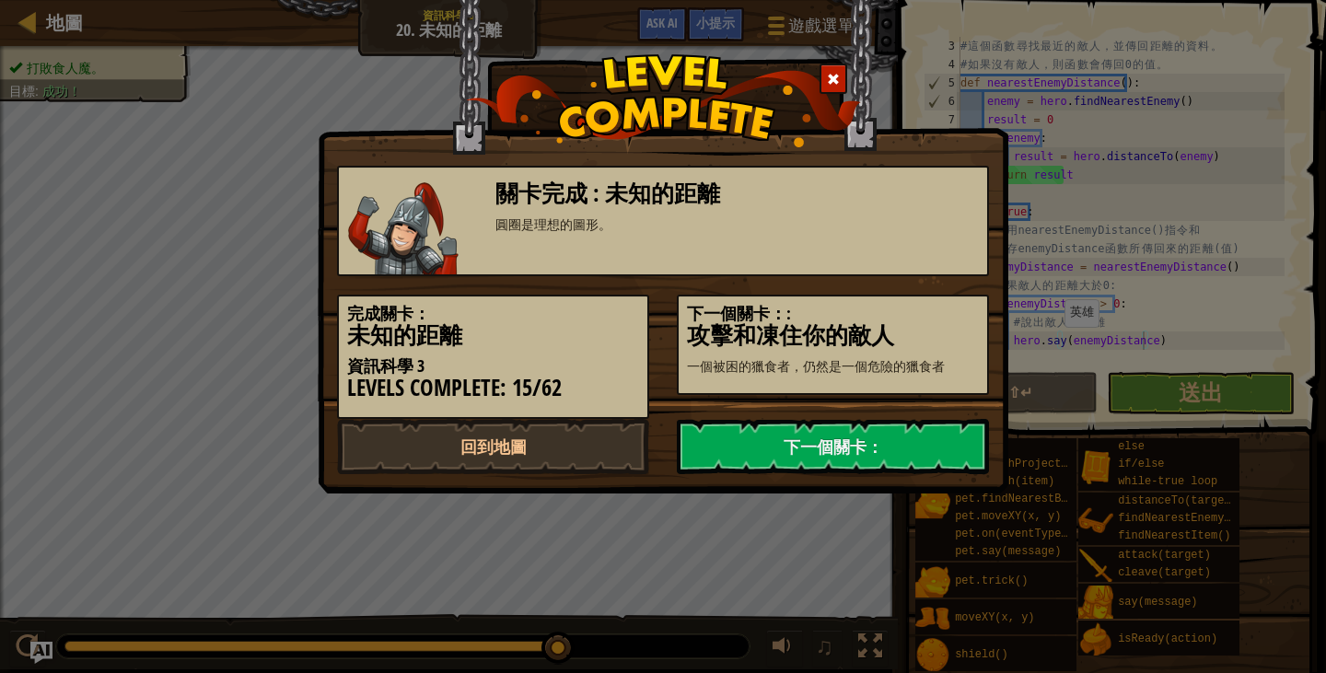
click at [832, 85] on span at bounding box center [833, 79] width 13 height 13
